Goal: Task Accomplishment & Management: Manage account settings

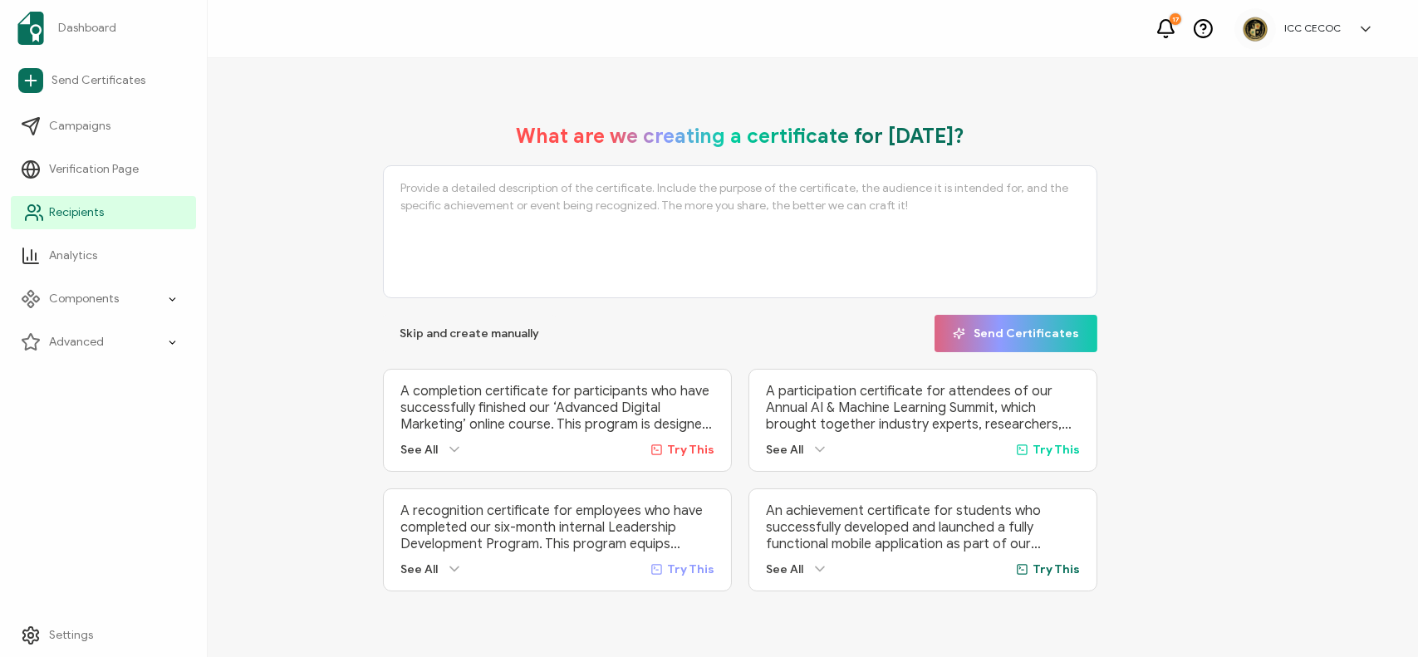
click at [55, 215] on span "Recipients" at bounding box center [76, 212] width 55 height 17
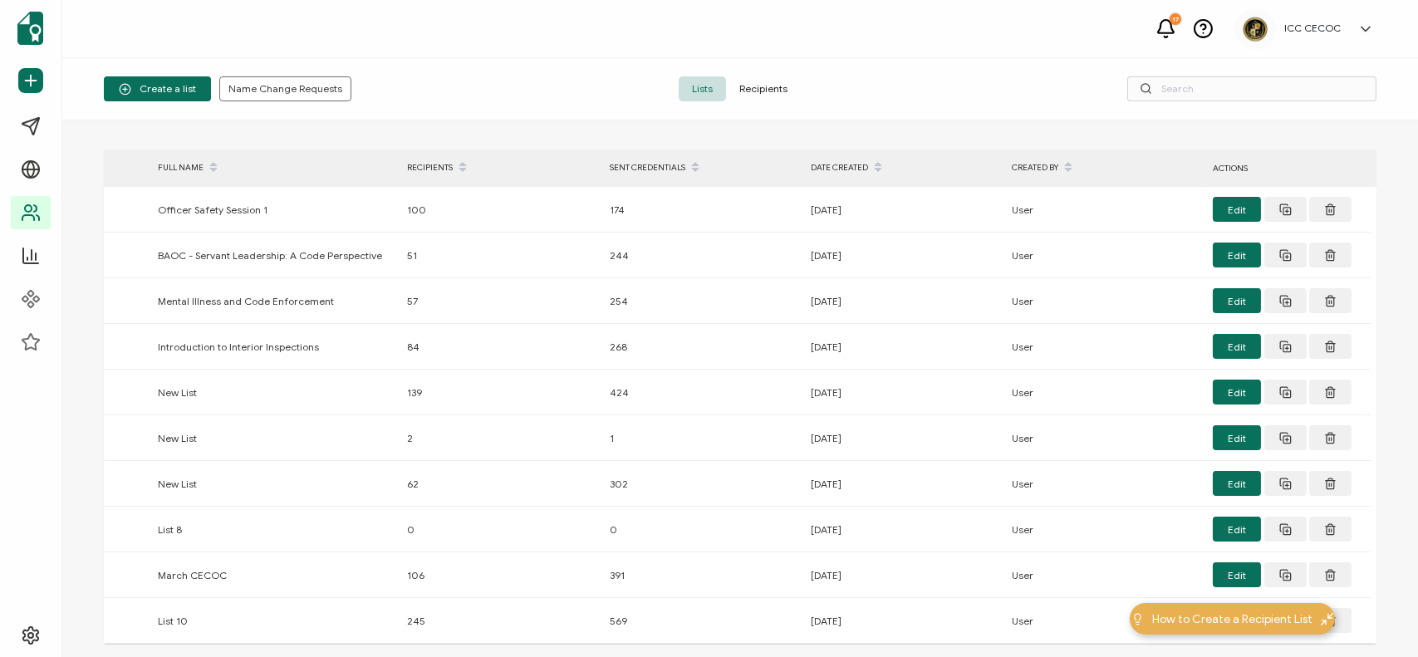
click at [751, 86] on span "Recipients" at bounding box center [763, 88] width 75 height 25
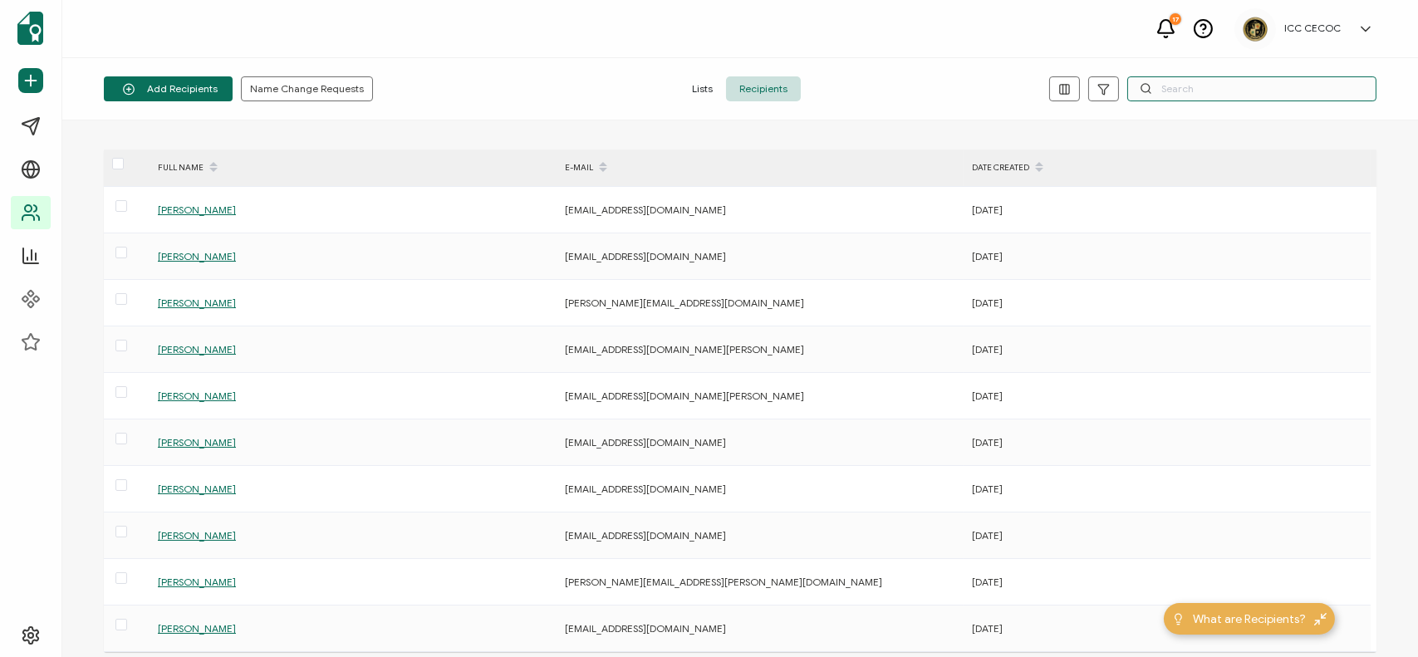
click at [1167, 90] on input "text" at bounding box center [1252, 88] width 249 height 25
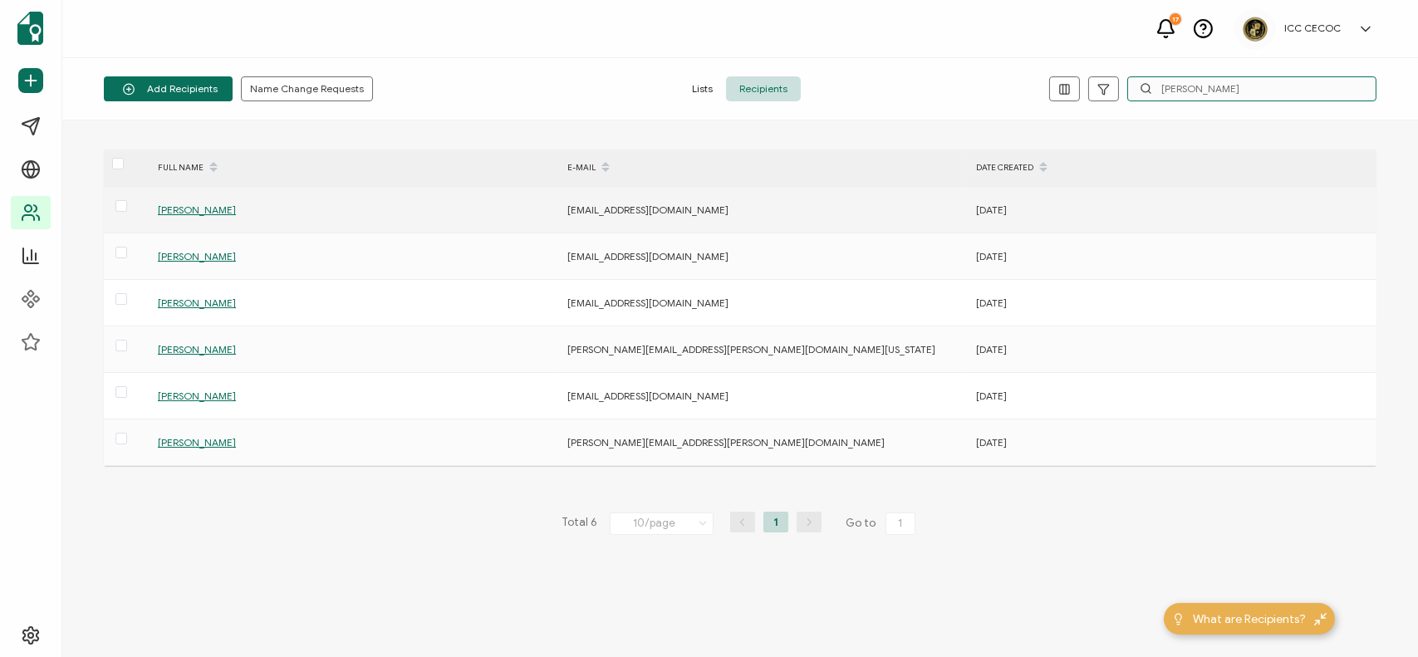
type input "[PERSON_NAME]"
click at [213, 209] on span "[PERSON_NAME]" at bounding box center [197, 210] width 78 height 12
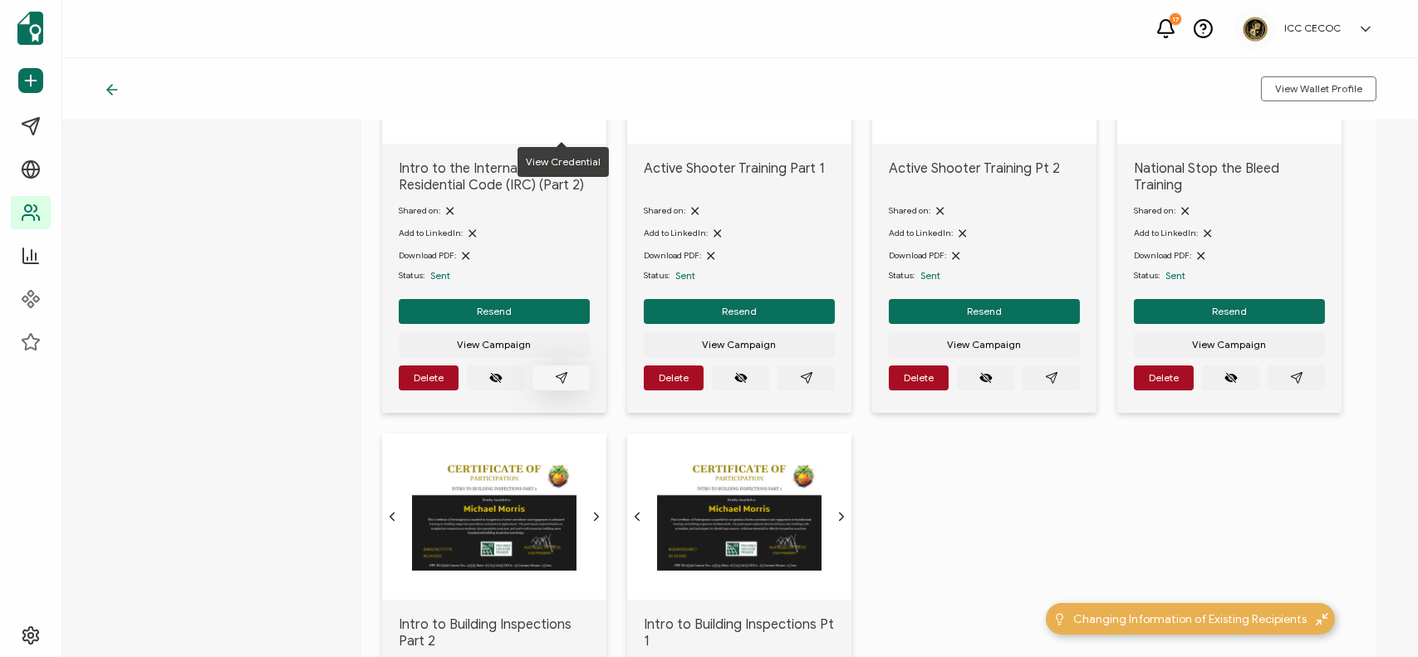
scroll to position [997, 0]
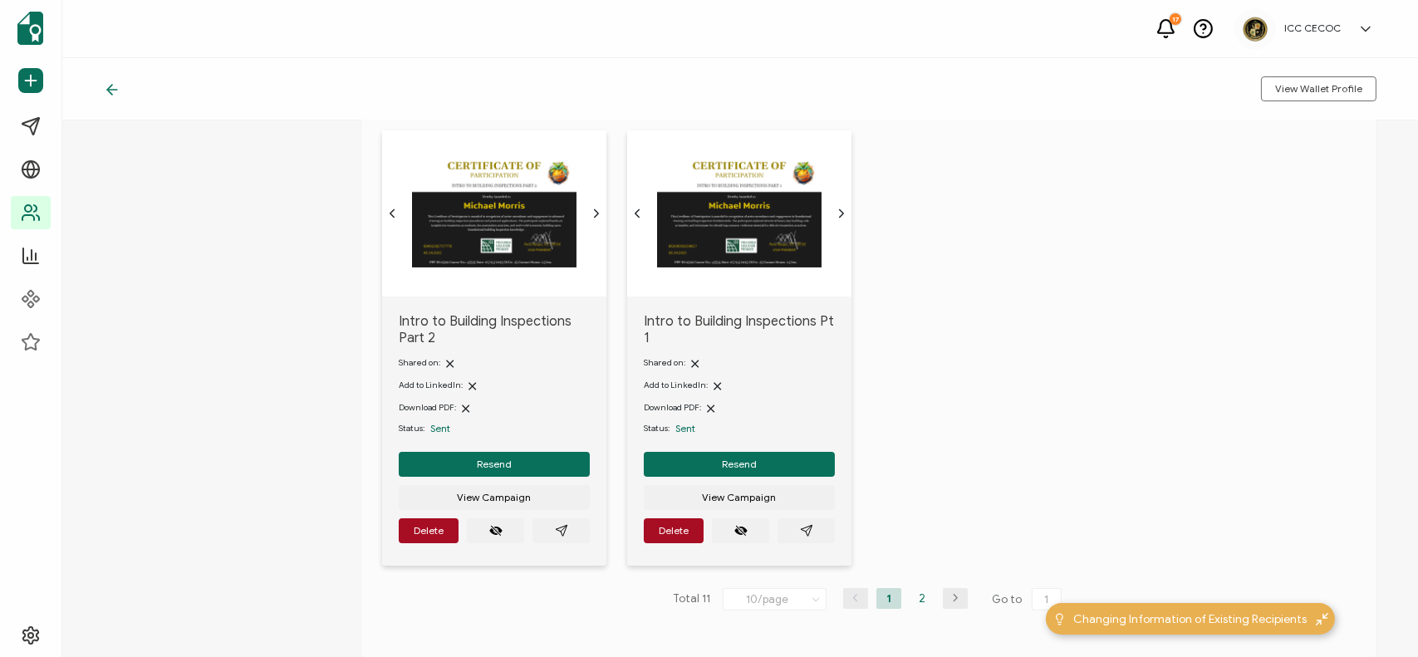
click at [919, 597] on li "2" at bounding box center [922, 598] width 25 height 21
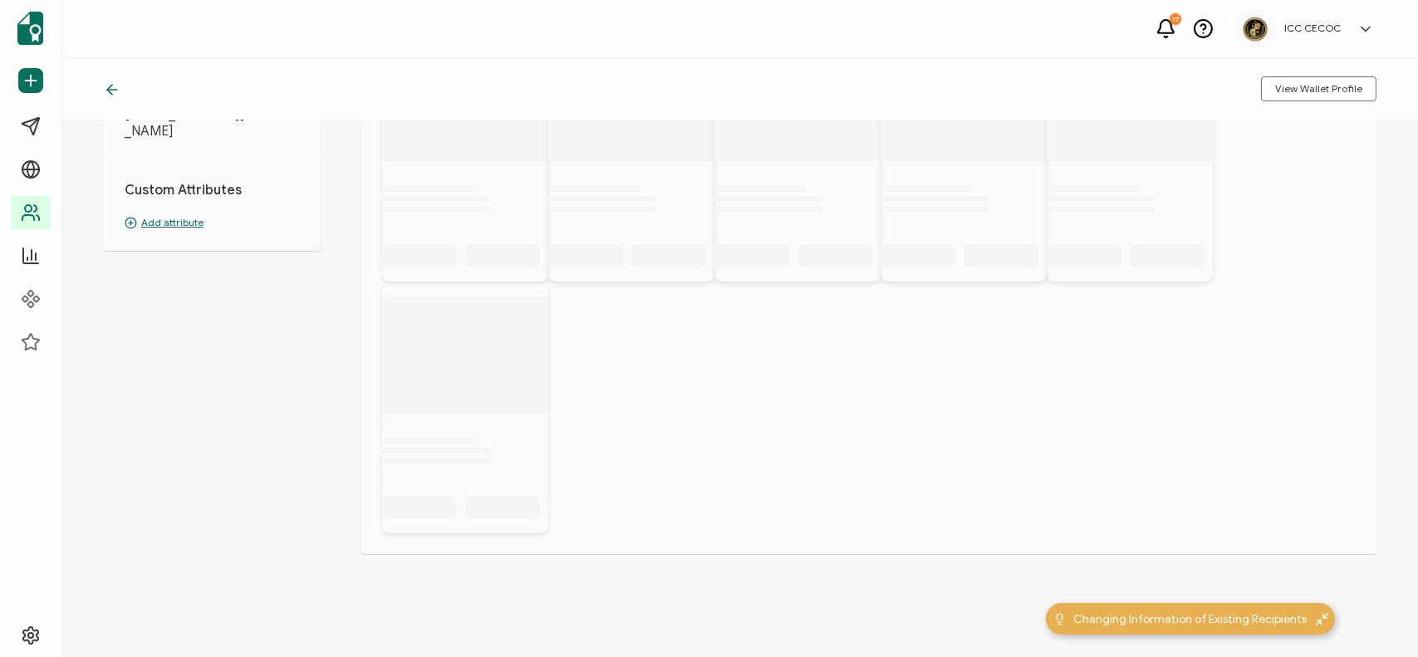
scroll to position [190, 0]
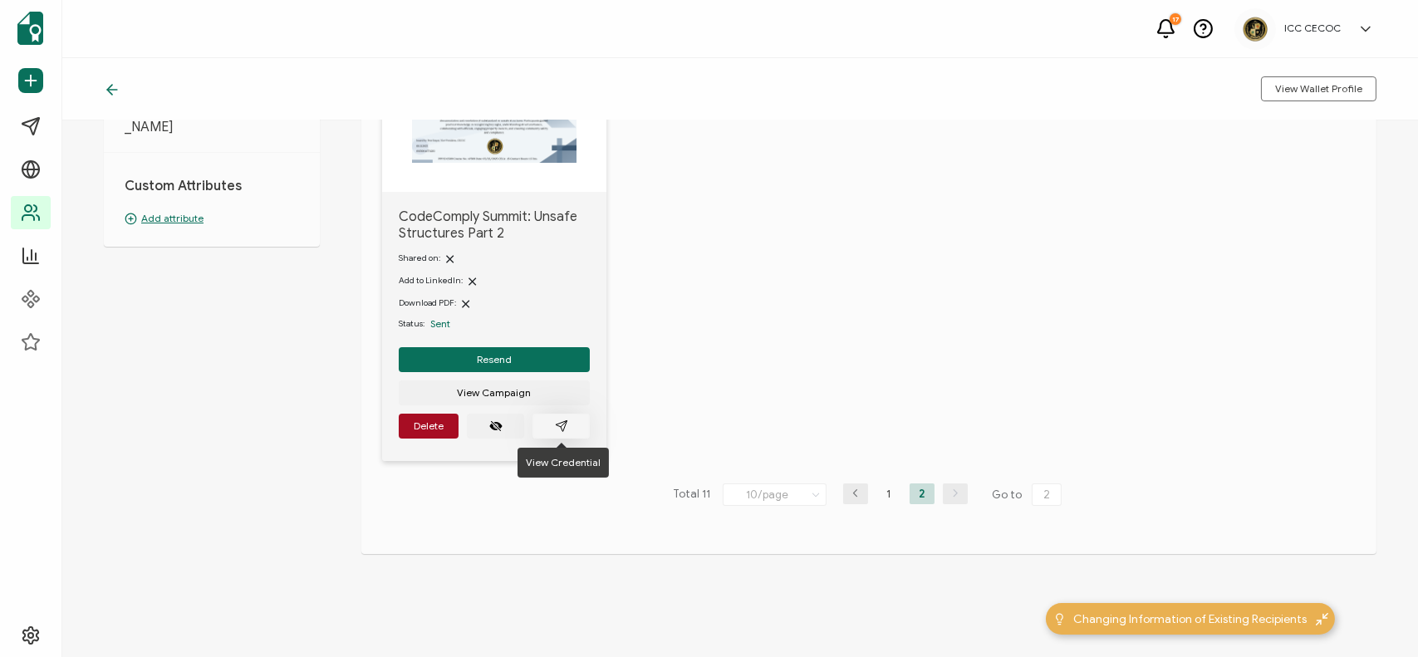
click at [560, 425] on icon "paper plane outline" at bounding box center [561, 425] width 11 height 11
